Goal: Navigation & Orientation: Go to known website

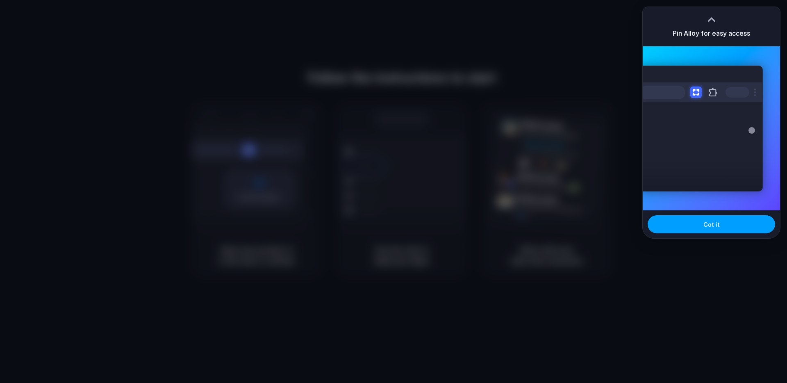
click at [706, 228] on span "Got it" at bounding box center [711, 224] width 16 height 9
